Goal: Task Accomplishment & Management: Use online tool/utility

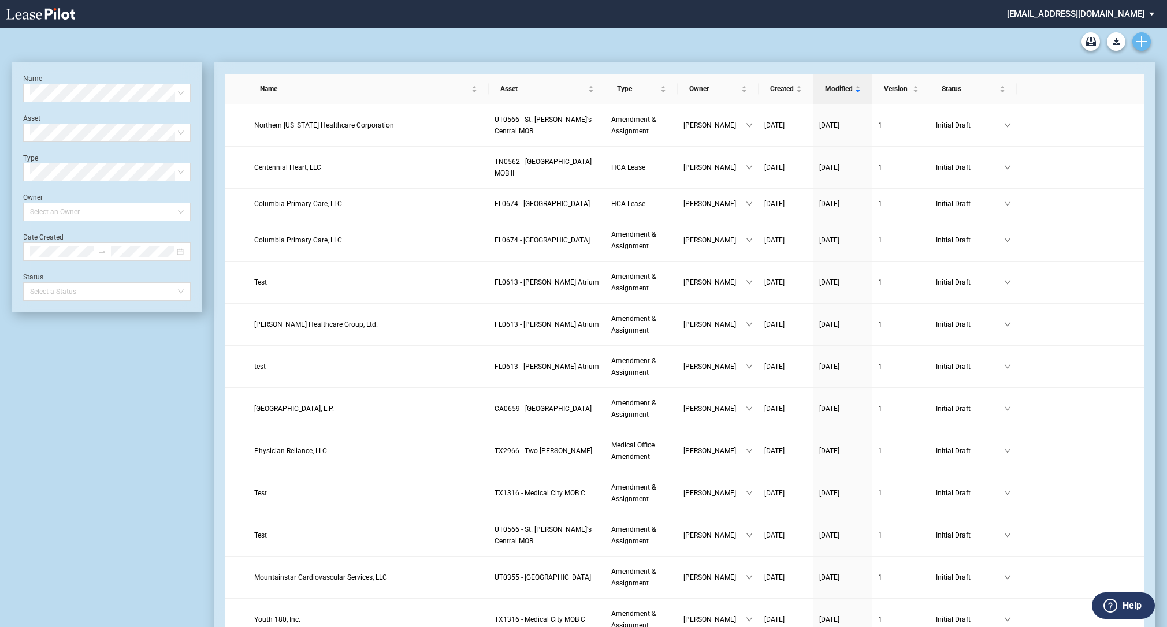
click at [1140, 38] on icon "Create new document" at bounding box center [1141, 41] width 10 height 10
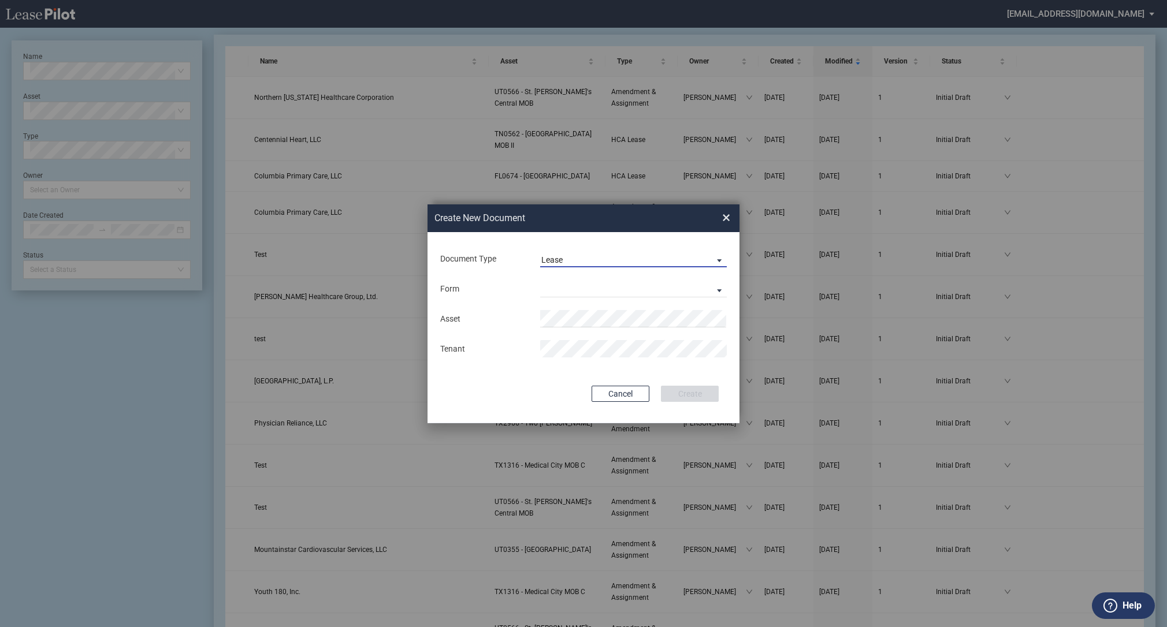
click at [579, 262] on span "Lease" at bounding box center [624, 261] width 166 height 12
click at [494, 284] on md-backdrop at bounding box center [583, 327] width 1167 height 654
click at [556, 291] on md-select "Medical Office Lease Scottsdale Lease Louisville Lease [GEOGRAPHIC_DATA] [GEOGR…" at bounding box center [633, 288] width 187 height 17
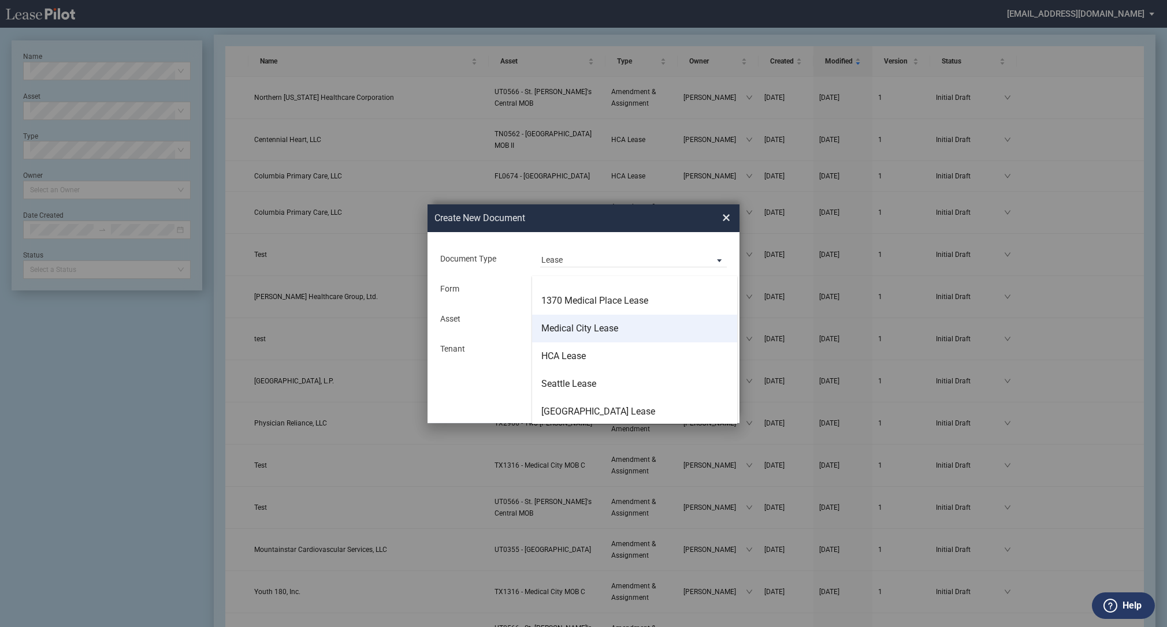
scroll to position [73, 0]
click at [564, 349] on div "HCA Lease" at bounding box center [563, 355] width 44 height 13
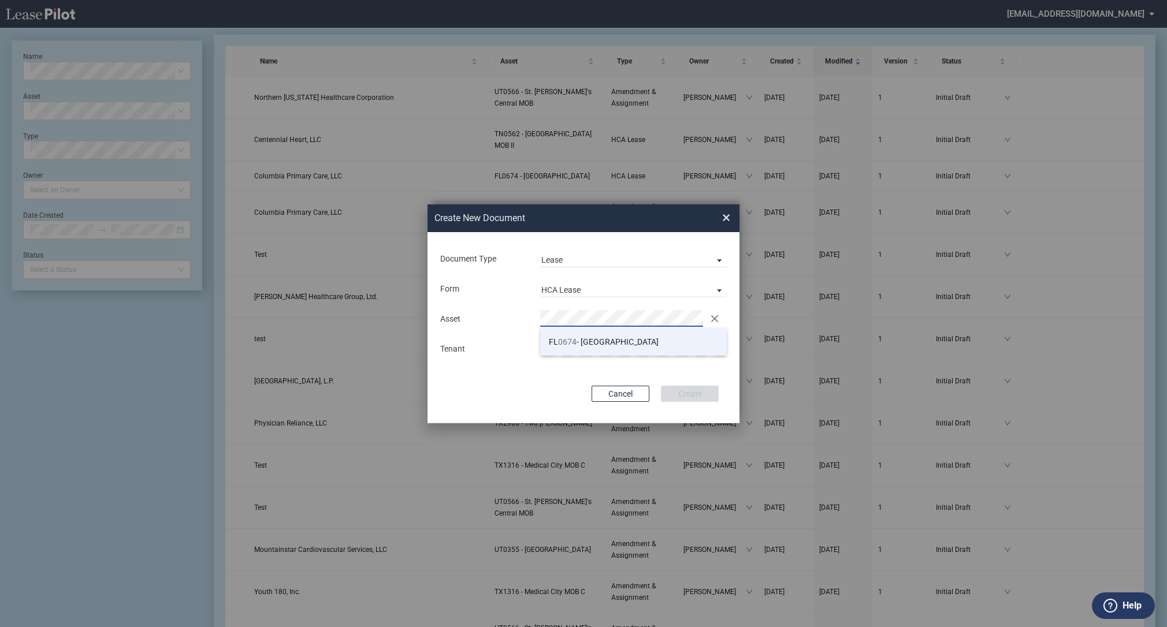
click at [603, 338] on span "FL 0674 - [GEOGRAPHIC_DATA]" at bounding box center [604, 341] width 110 height 9
click at [688, 392] on button "Create" at bounding box center [690, 394] width 58 height 16
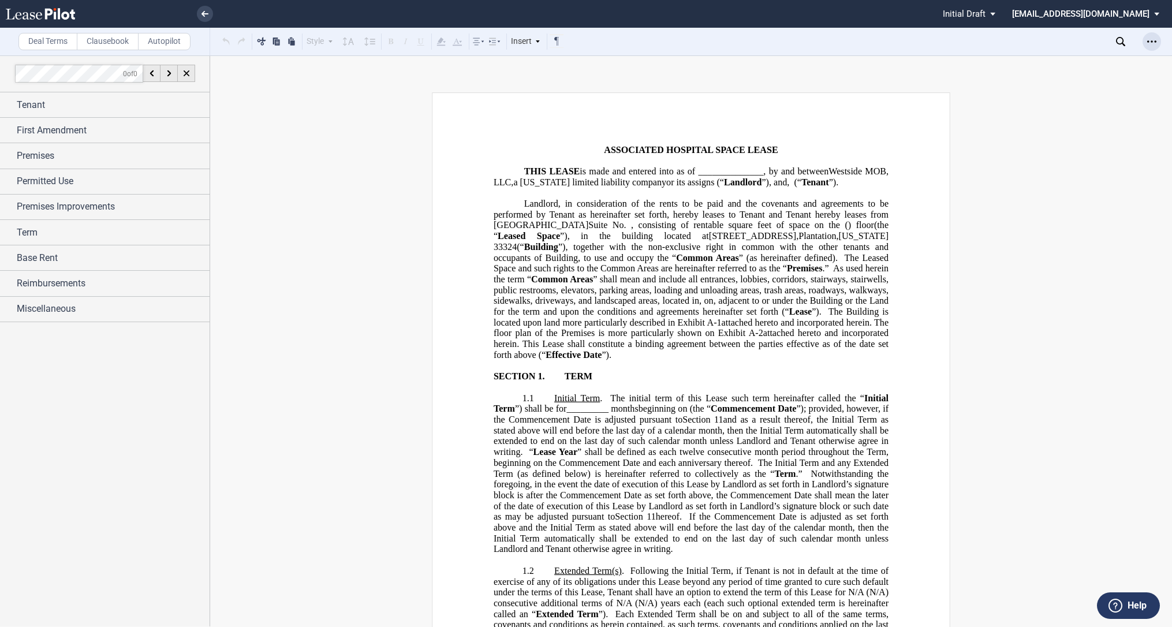
click at [1148, 41] on use "Open Lease options menu" at bounding box center [1152, 41] width 9 height 2
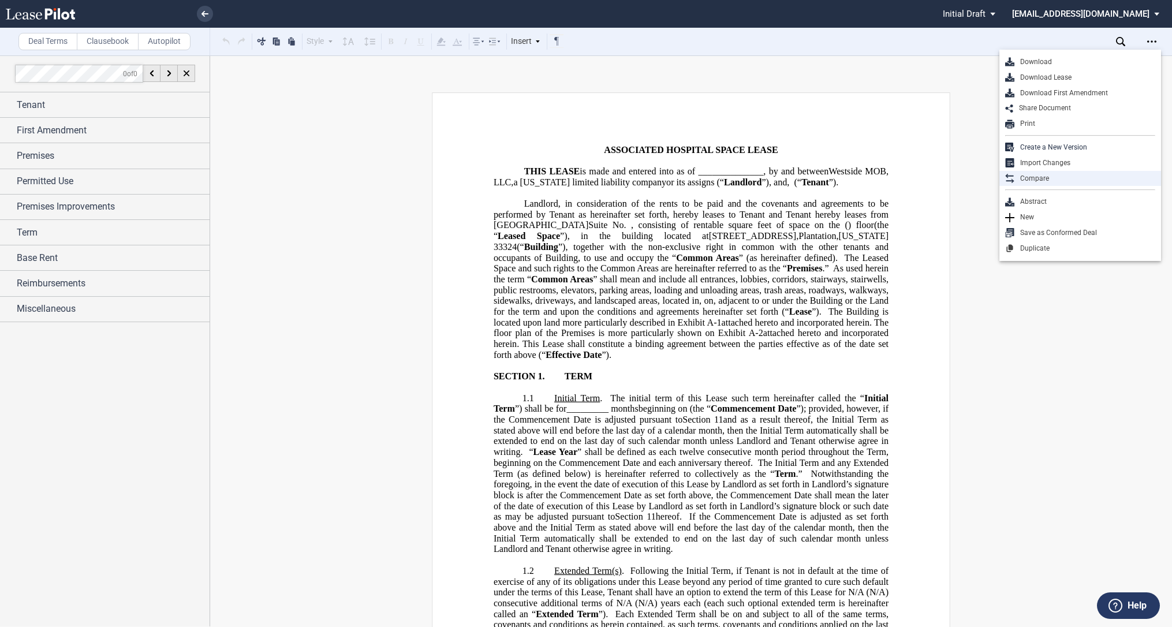
click at [1064, 172] on div "Compare" at bounding box center [1081, 179] width 162 height 16
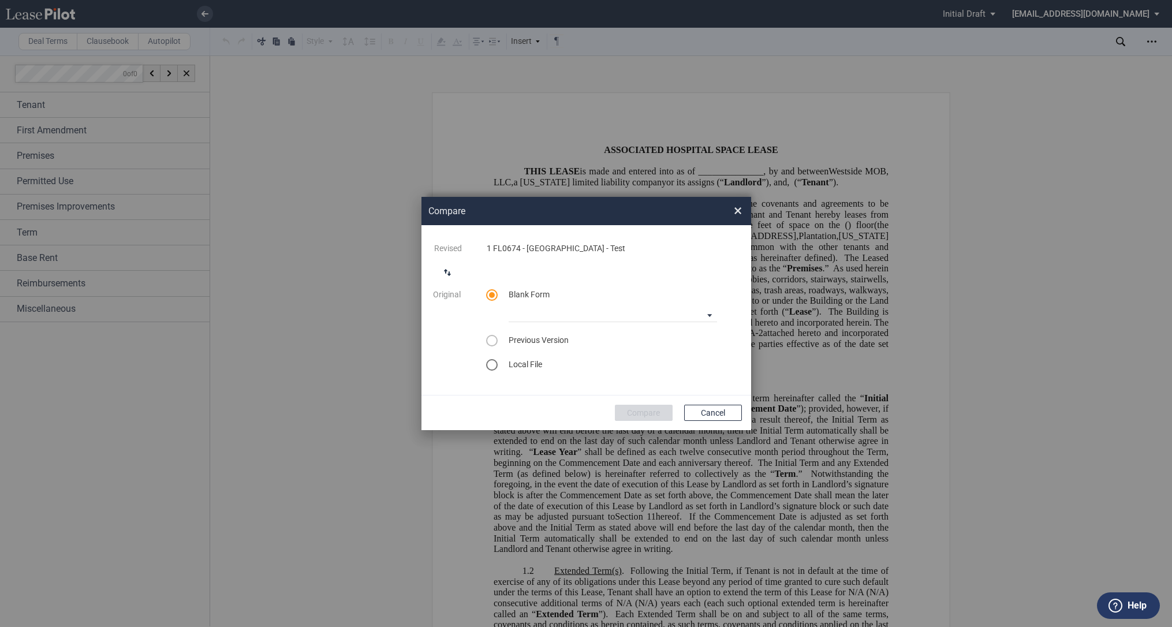
click at [444, 273] on md-icon "switch comparison direction" at bounding box center [448, 273] width 14 height 14
click at [486, 366] on div "select word doc" at bounding box center [492, 365] width 12 height 12
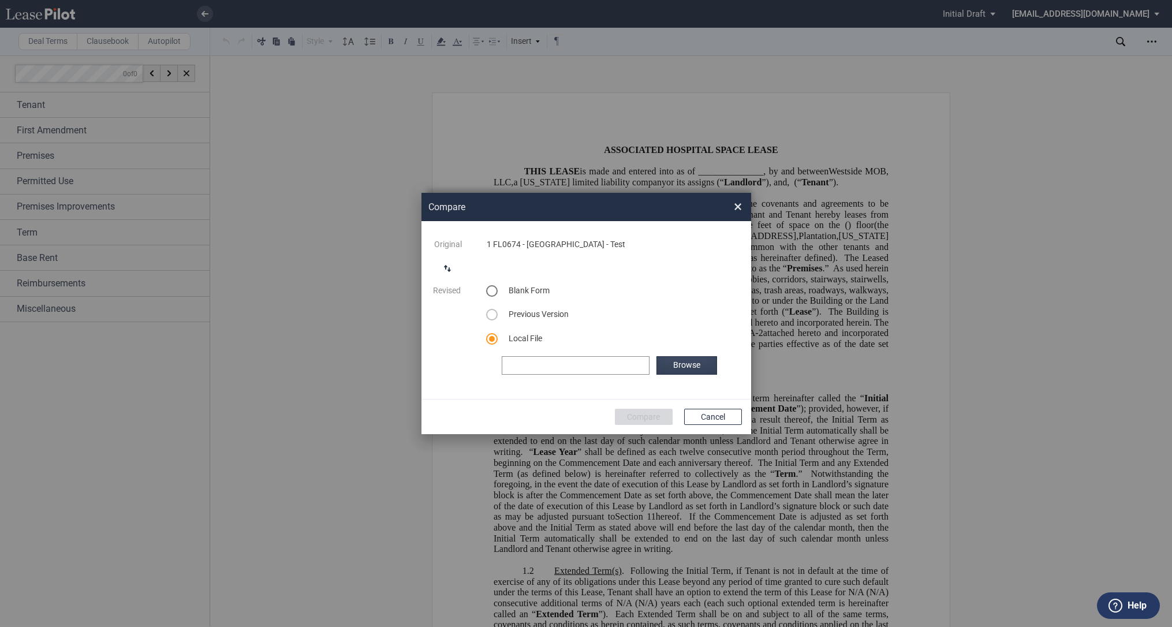
click at [660, 366] on label "Browse" at bounding box center [687, 365] width 60 height 18
click at [631, 414] on button "Compare" at bounding box center [644, 417] width 58 height 16
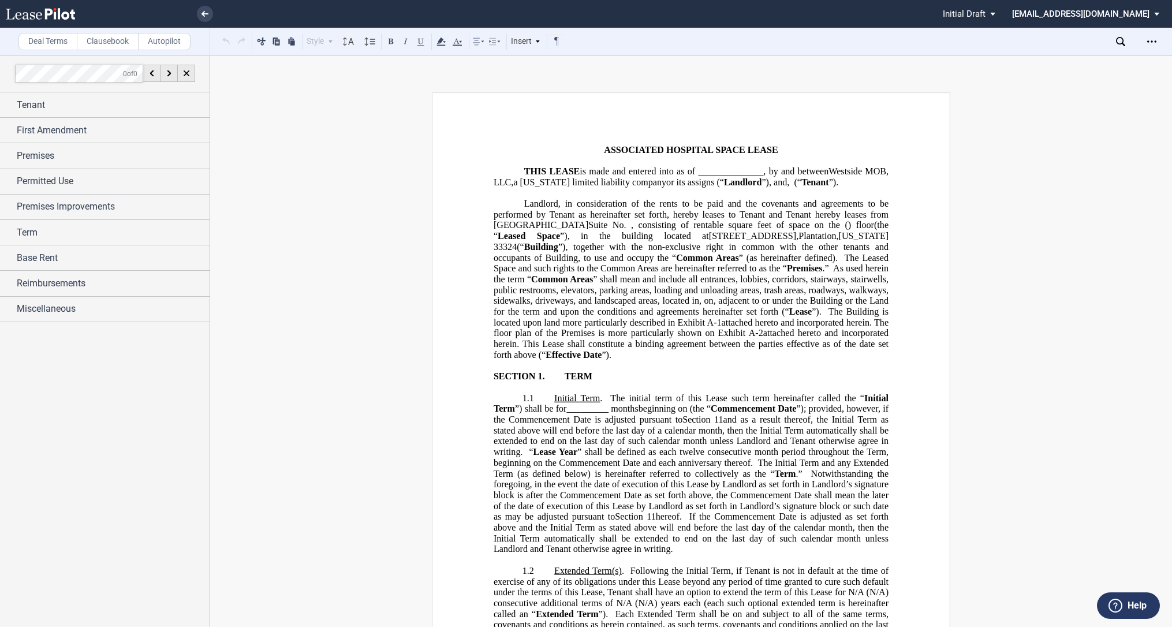
scroll to position [129, 0]
click at [202, 13] on icon at bounding box center [205, 14] width 7 height 6
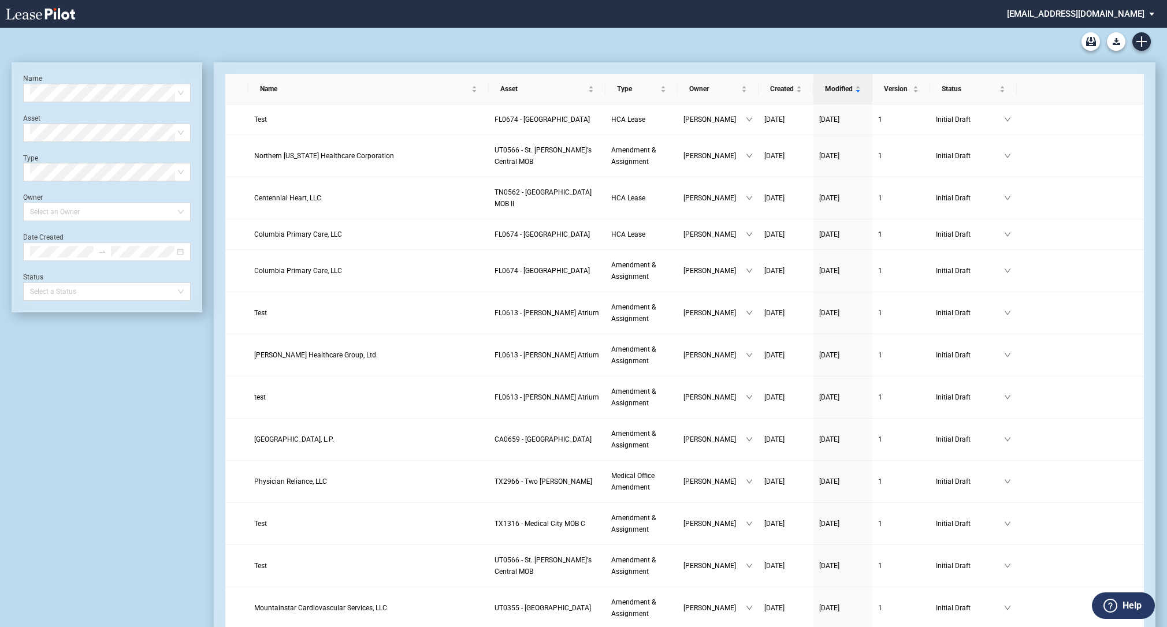
click at [1140, 43] on icon "Create new document" at bounding box center [1141, 41] width 10 height 10
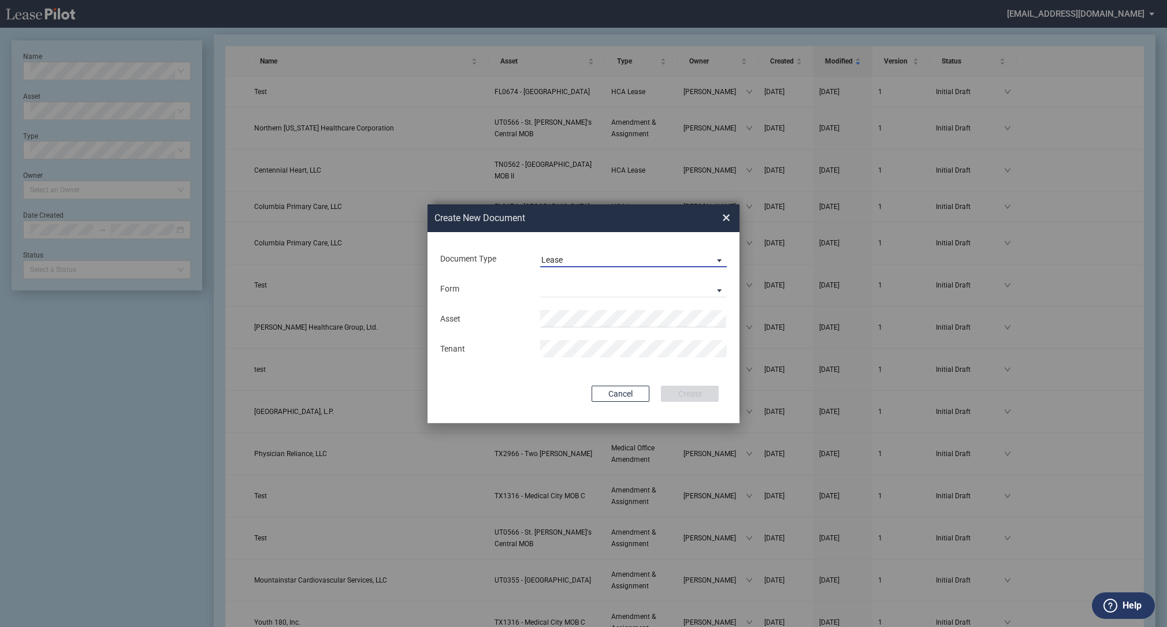
click at [550, 258] on div "Lease" at bounding box center [551, 259] width 21 height 9
click at [549, 284] on div "Amendment" at bounding box center [566, 287] width 50 height 13
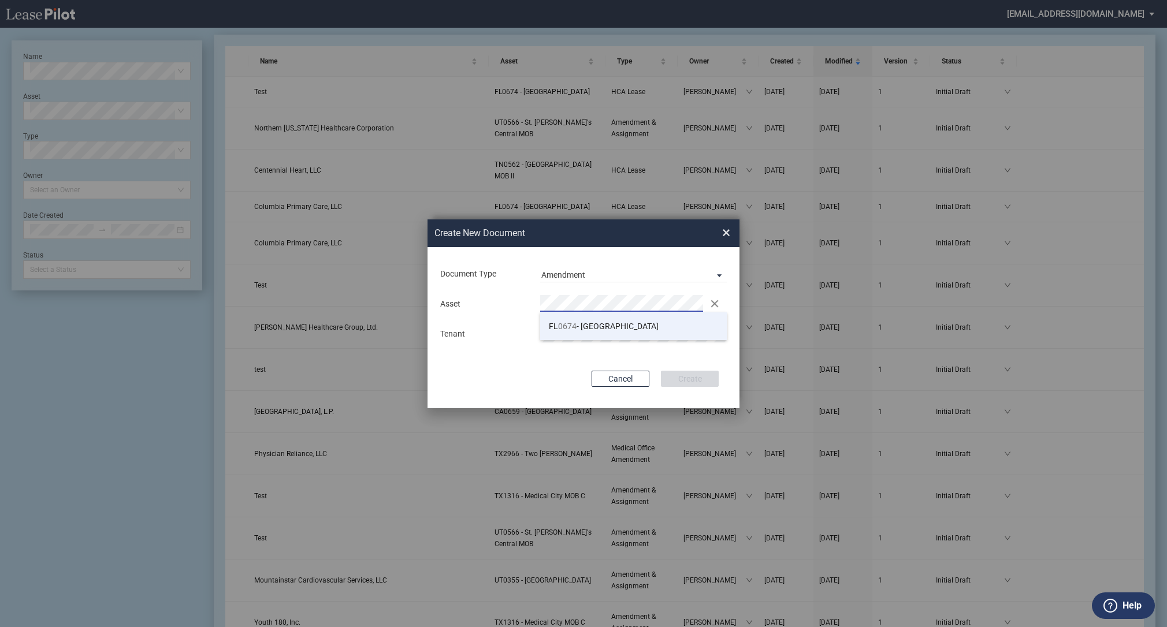
click at [568, 332] on li "FL 0674 - [GEOGRAPHIC_DATA]" at bounding box center [633, 326] width 187 height 28
click at [680, 373] on button "Create" at bounding box center [690, 379] width 58 height 16
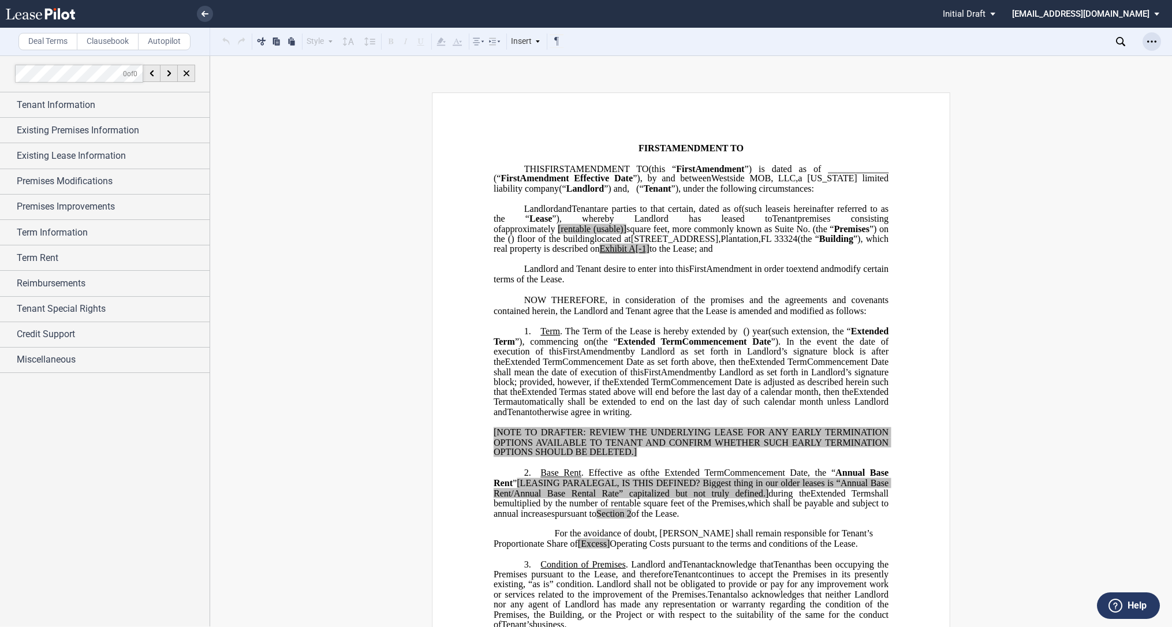
click at [1148, 46] on div "Open Lease options menu" at bounding box center [1152, 41] width 18 height 18
click at [1044, 148] on div "Compare" at bounding box center [1085, 148] width 141 height 10
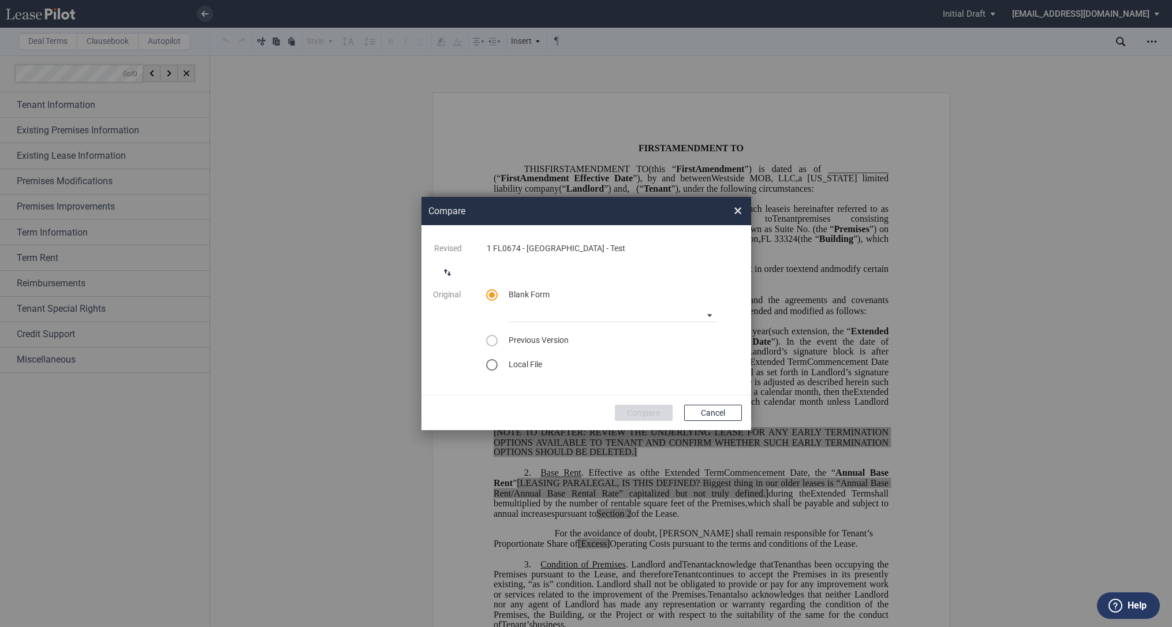
click at [455, 273] on button "switch comparison direction" at bounding box center [448, 272] width 23 height 23
click at [493, 361] on div "select word doc" at bounding box center [492, 365] width 12 height 12
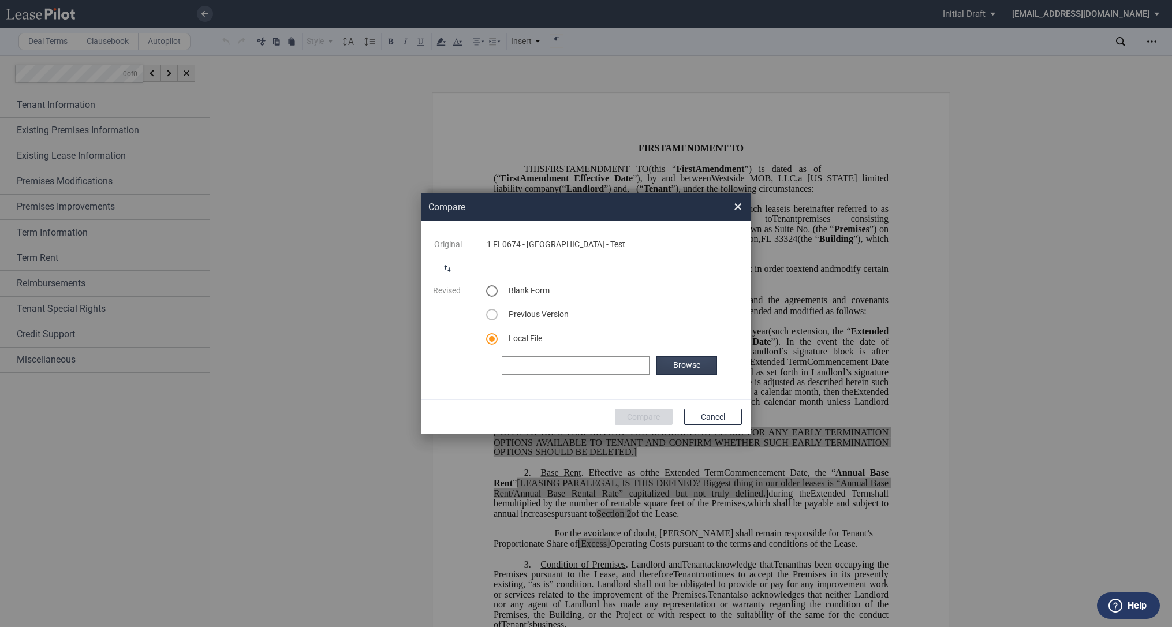
click at [667, 357] on label "Browse" at bounding box center [687, 365] width 60 height 18
click at [631, 411] on button "Compare" at bounding box center [644, 417] width 58 height 16
